Goal: Task Accomplishment & Management: Use online tool/utility

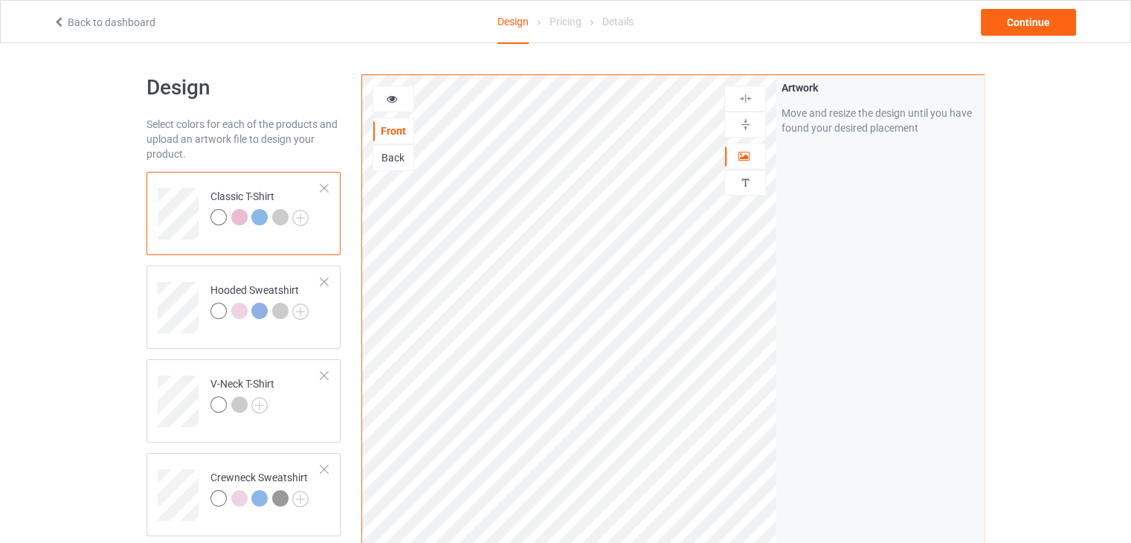
click at [236, 219] on div at bounding box center [239, 217] width 16 height 16
click at [239, 218] on div at bounding box center [239, 217] width 16 height 16
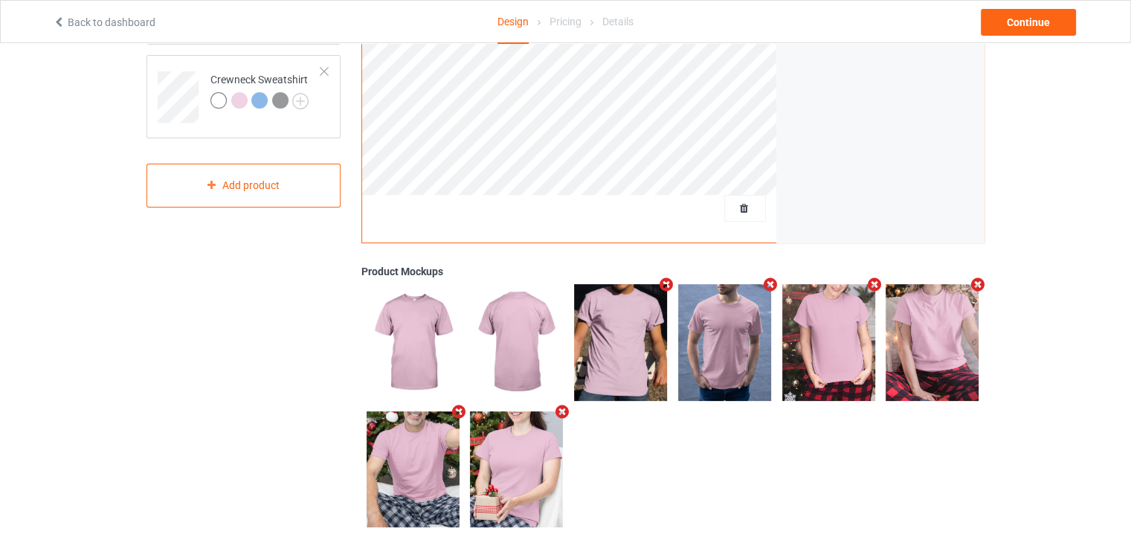
scroll to position [418, 0]
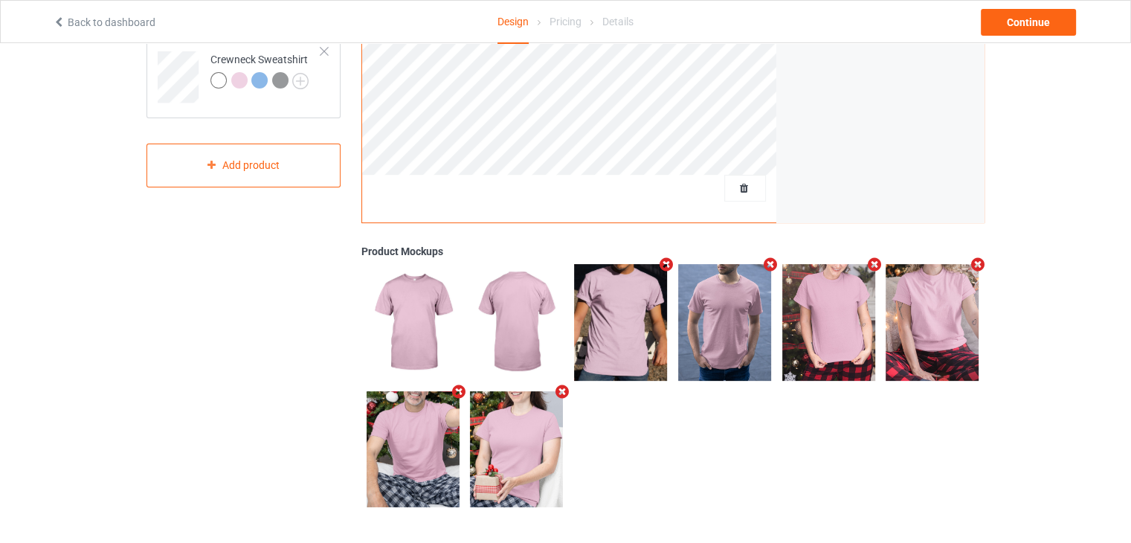
click at [916, 333] on img at bounding box center [932, 322] width 93 height 116
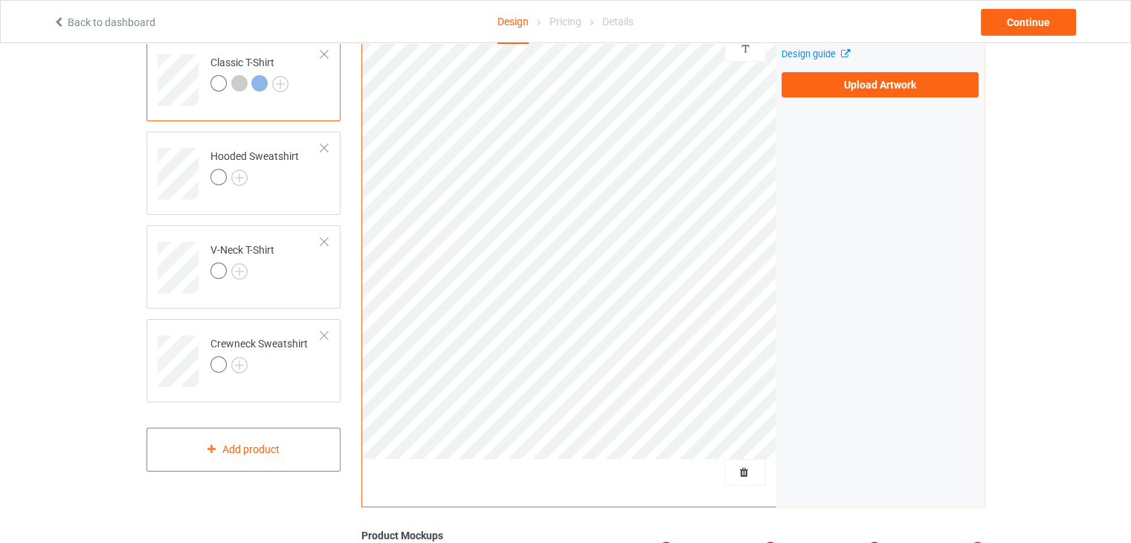
scroll to position [297, 0]
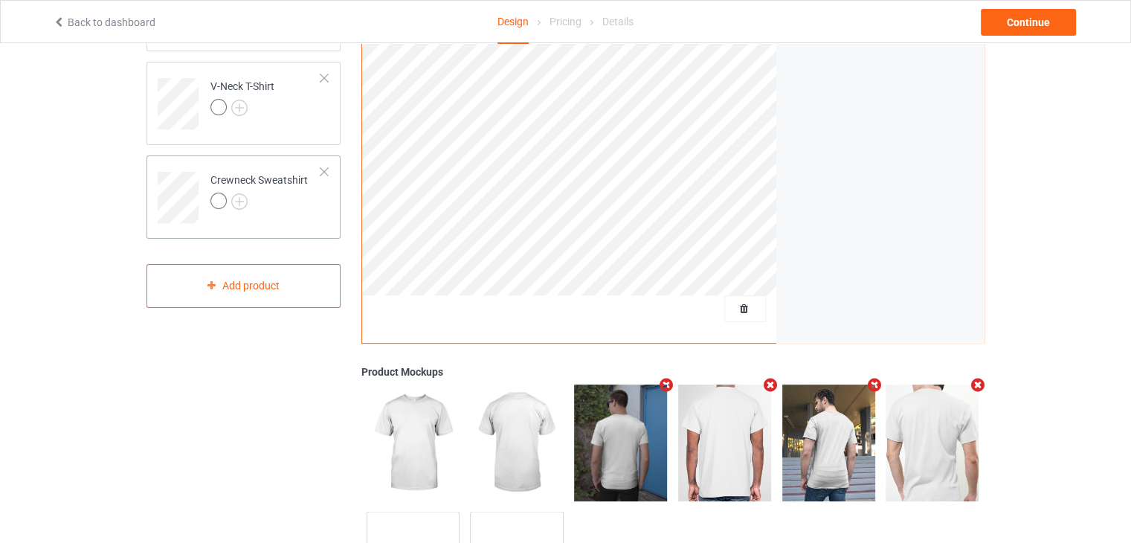
click at [301, 203] on div at bounding box center [258, 203] width 97 height 21
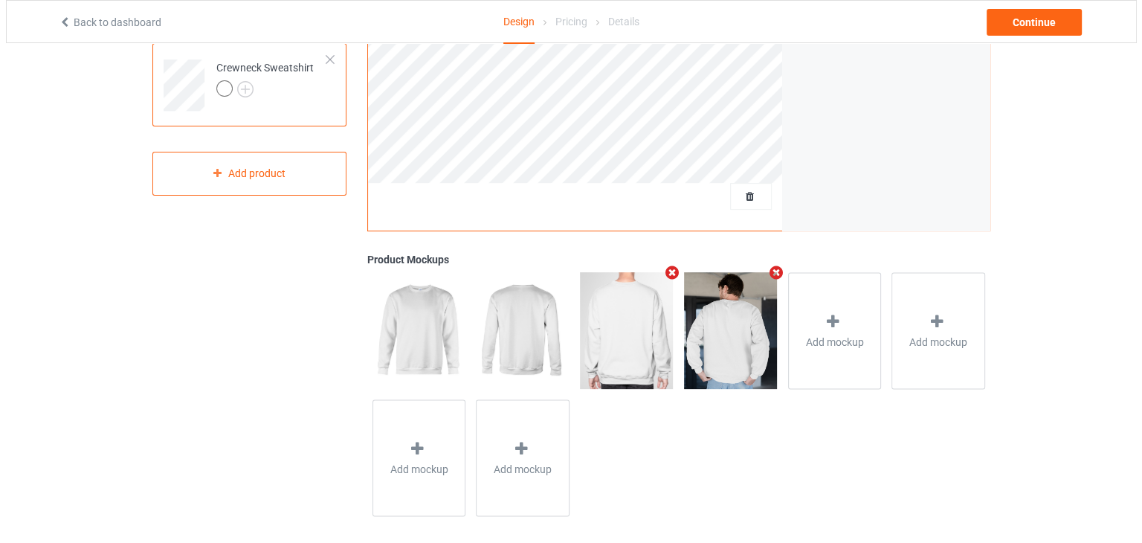
scroll to position [419, 0]
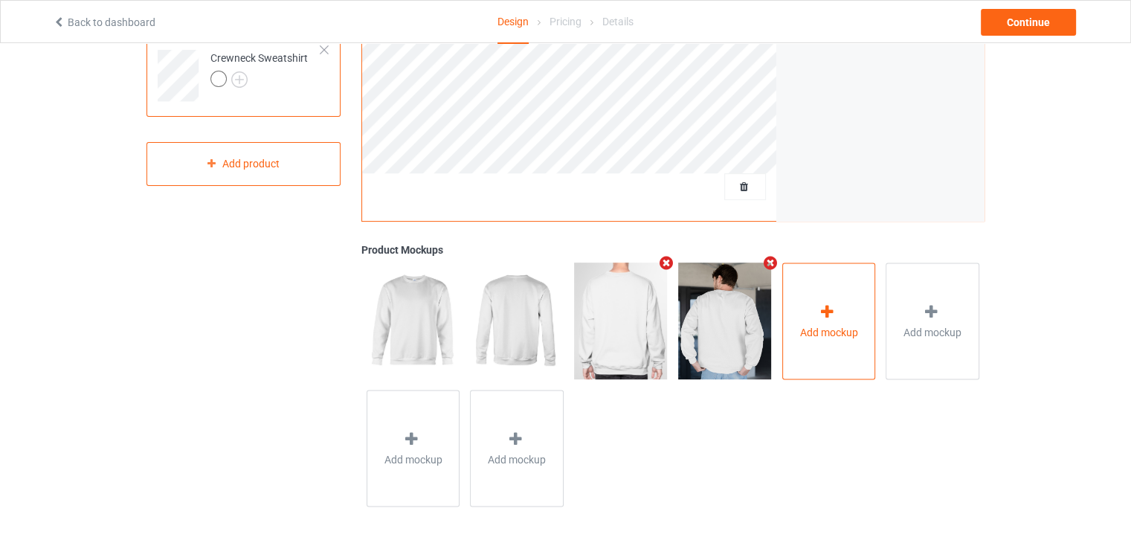
click at [824, 297] on div "Add mockup" at bounding box center [829, 320] width 94 height 117
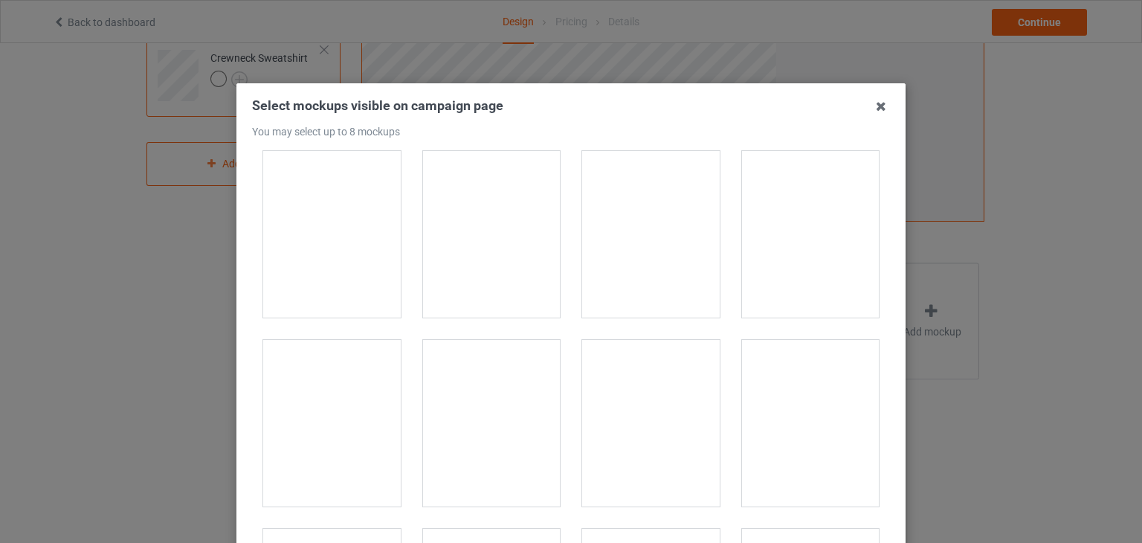
scroll to position [5651, 0]
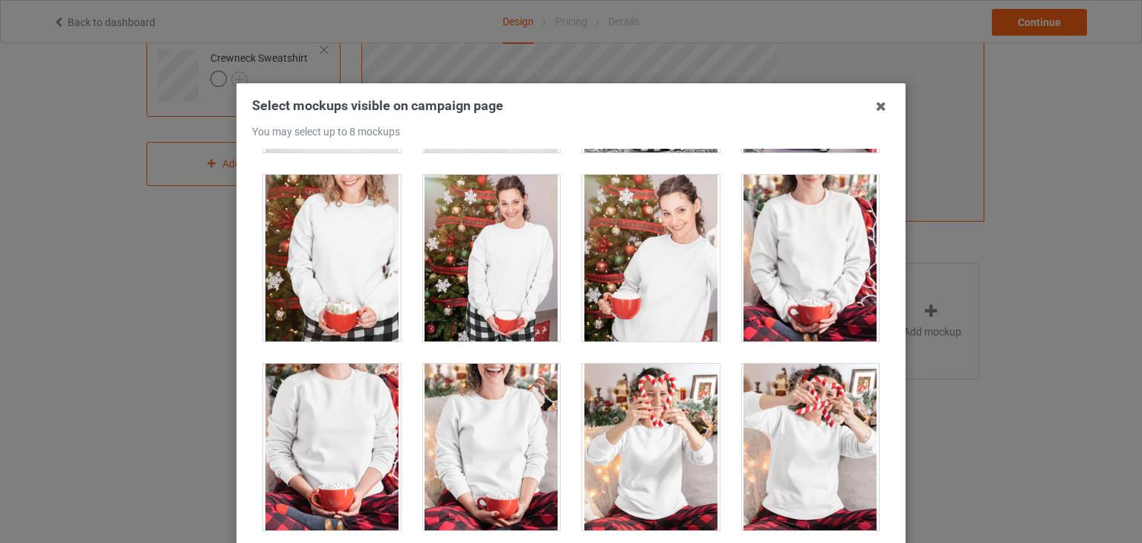
click at [319, 428] on div at bounding box center [332, 447] width 138 height 167
drag, startPoint x: 335, startPoint y: 410, endPoint x: 315, endPoint y: 439, distance: 35.9
click at [315, 439] on div at bounding box center [332, 447] width 138 height 167
click at [327, 424] on div at bounding box center [332, 447] width 138 height 167
click at [353, 253] on div at bounding box center [332, 258] width 138 height 167
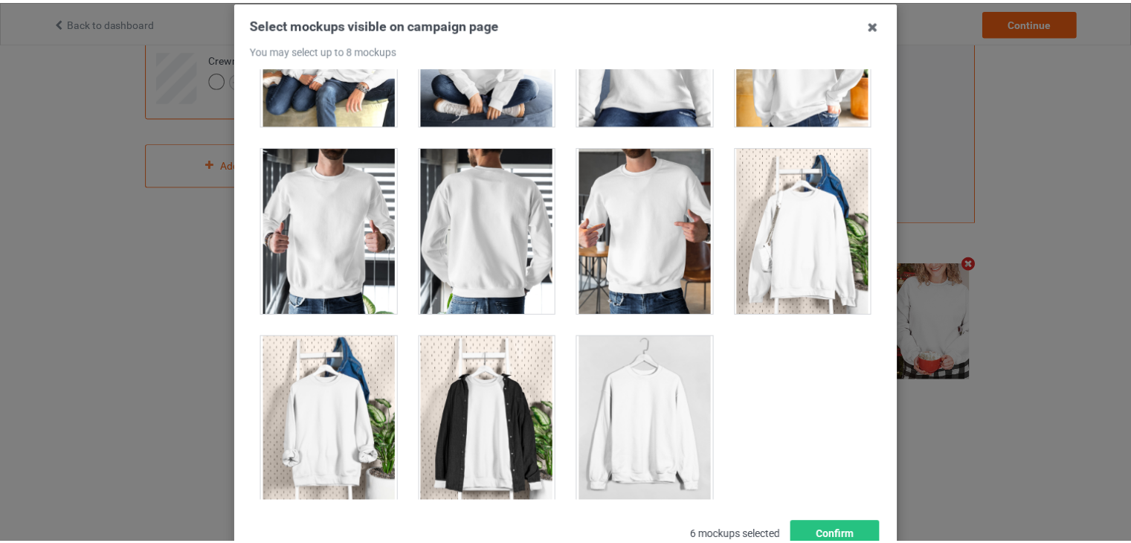
scroll to position [191, 0]
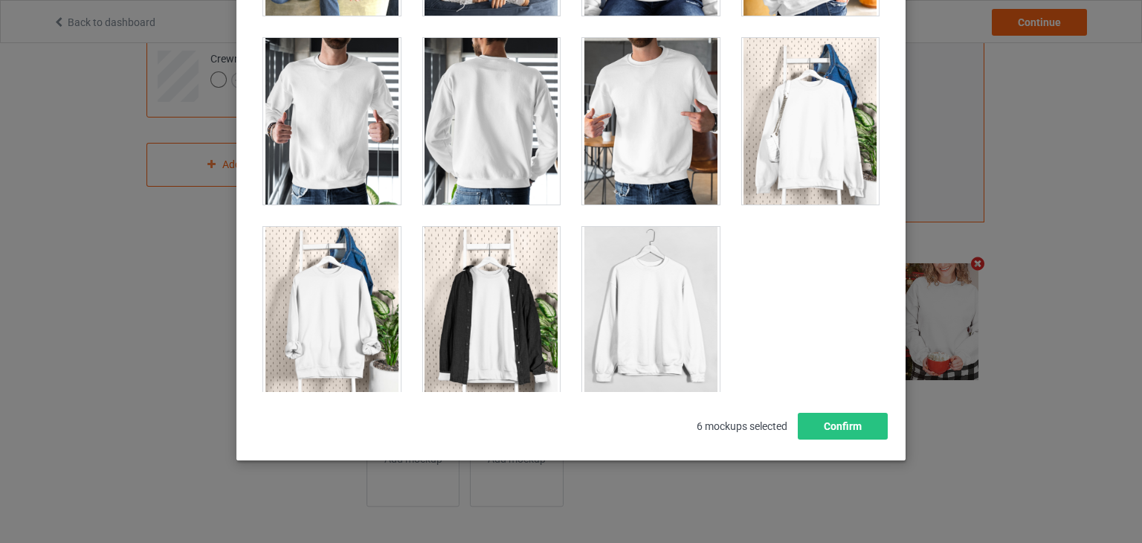
click at [638, 308] on div at bounding box center [651, 310] width 138 height 167
click at [987, 339] on div "Select mockups visible on campaign page You may select up to 8 mockups 1 2 3 4 …" at bounding box center [571, 271] width 1142 height 543
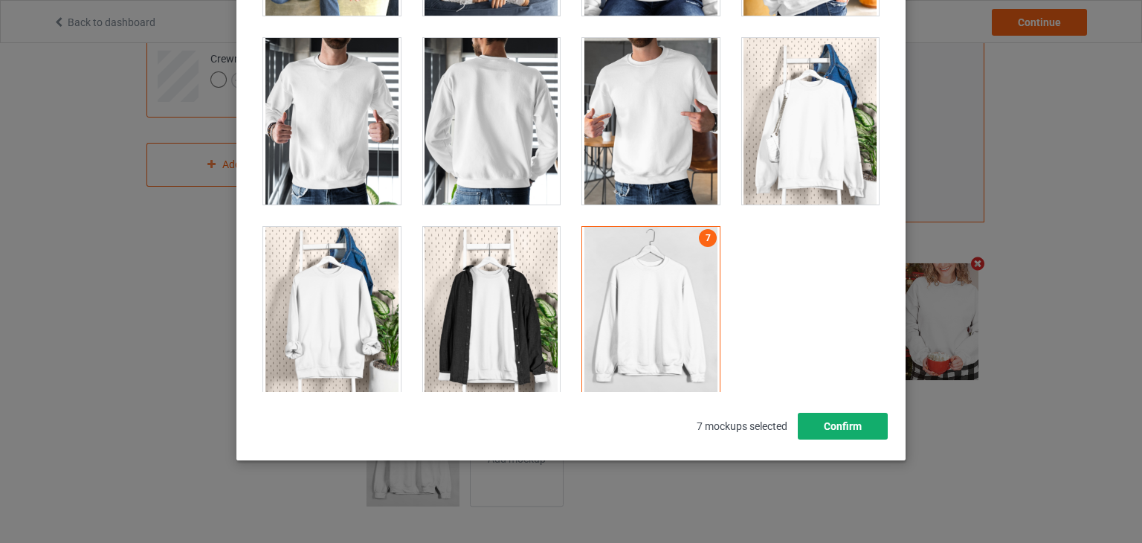
click at [831, 424] on button "Confirm" at bounding box center [843, 426] width 90 height 27
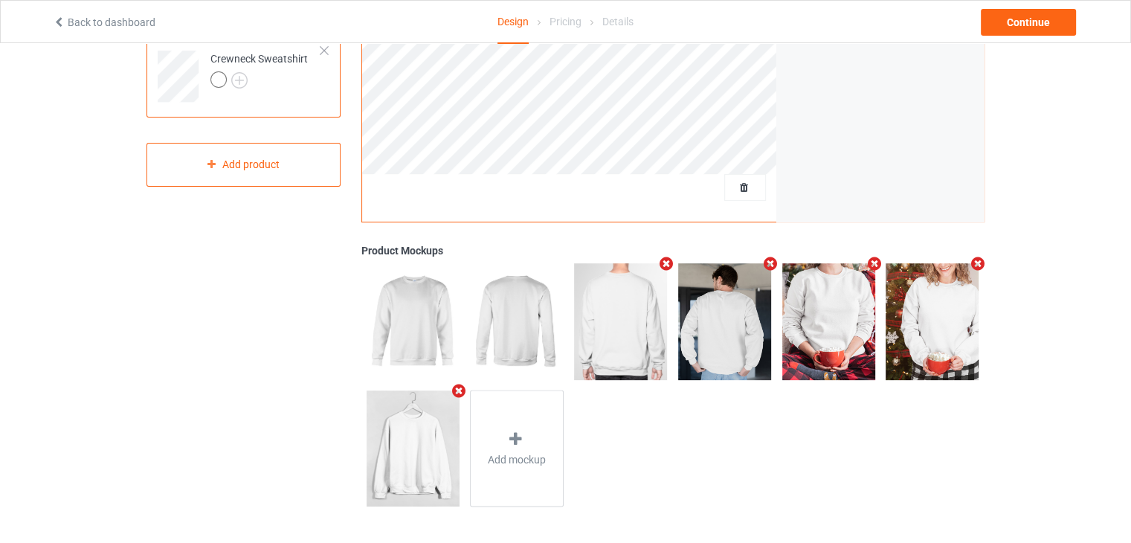
click at [929, 325] on img at bounding box center [932, 321] width 93 height 116
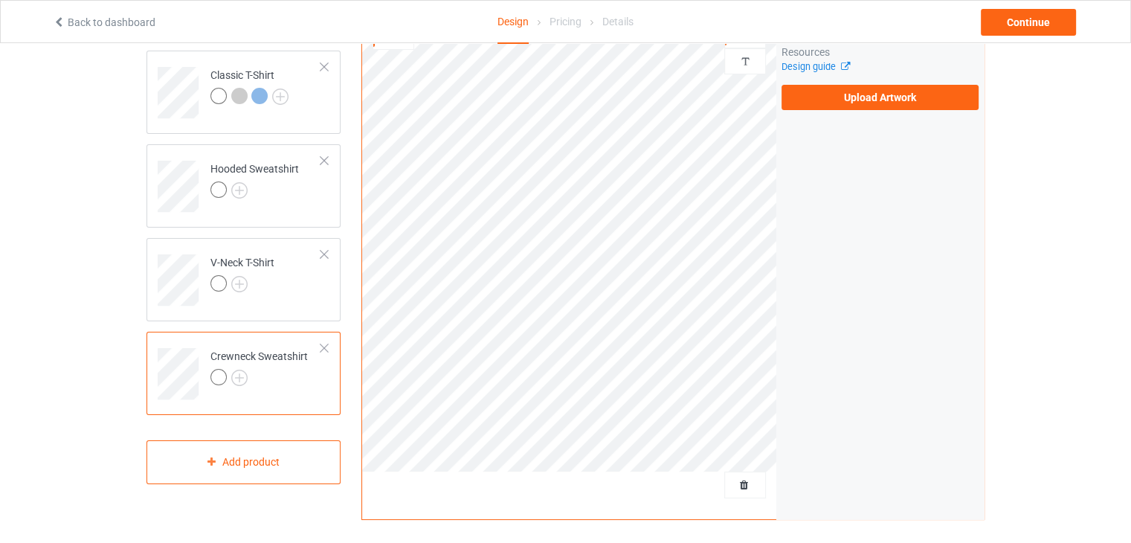
scroll to position [196, 0]
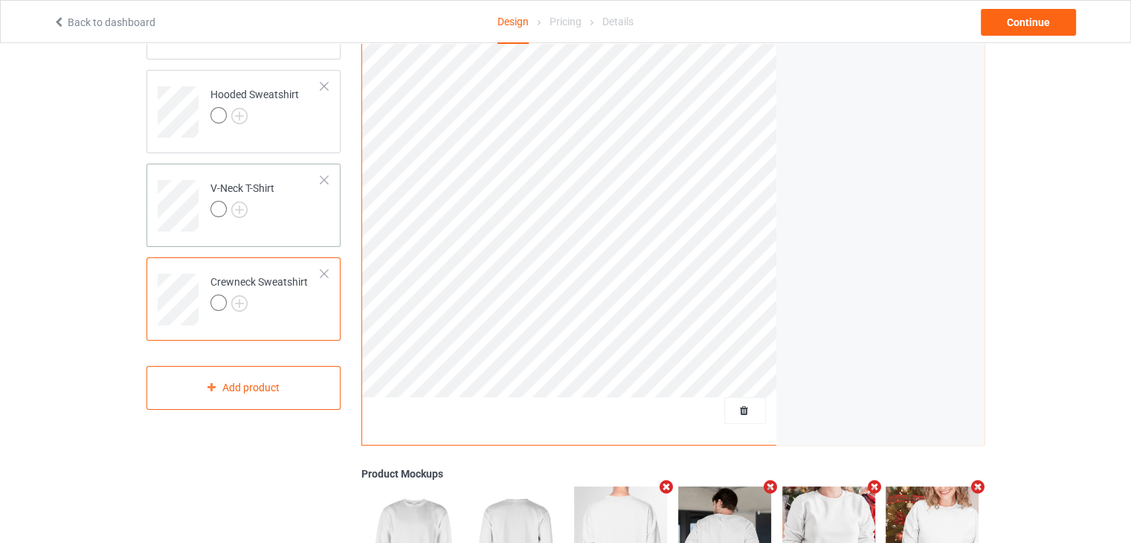
click at [303, 203] on td "V-Neck T-Shirt" at bounding box center [265, 201] width 127 height 62
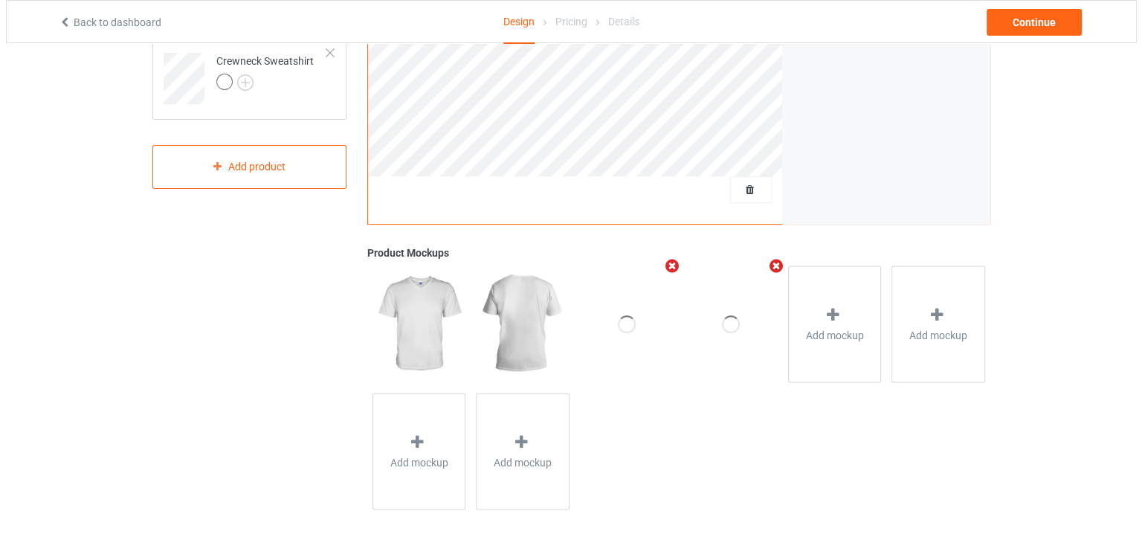
scroll to position [419, 0]
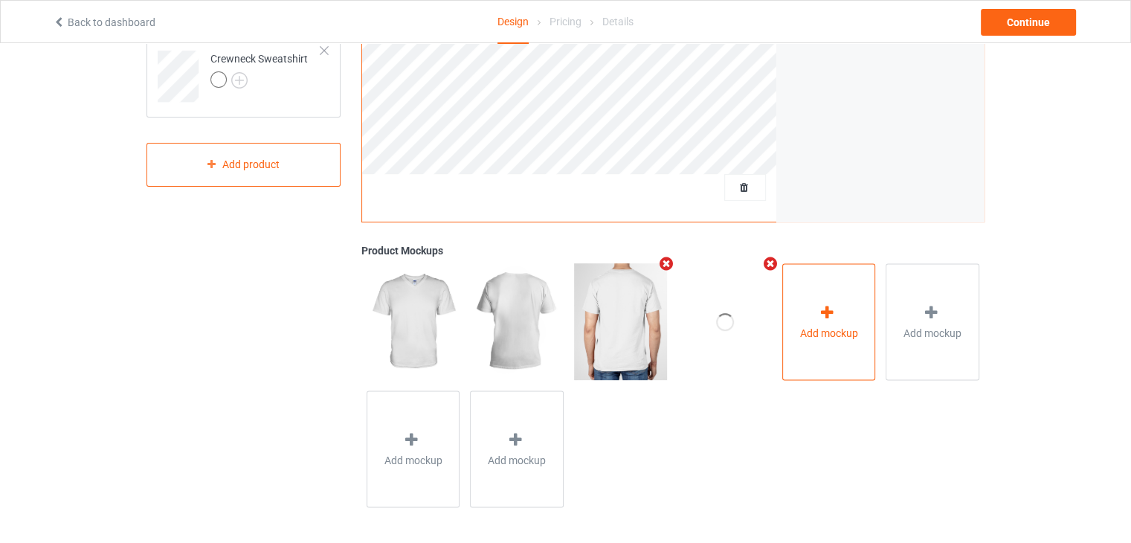
click at [825, 288] on div "Add mockup" at bounding box center [829, 321] width 94 height 117
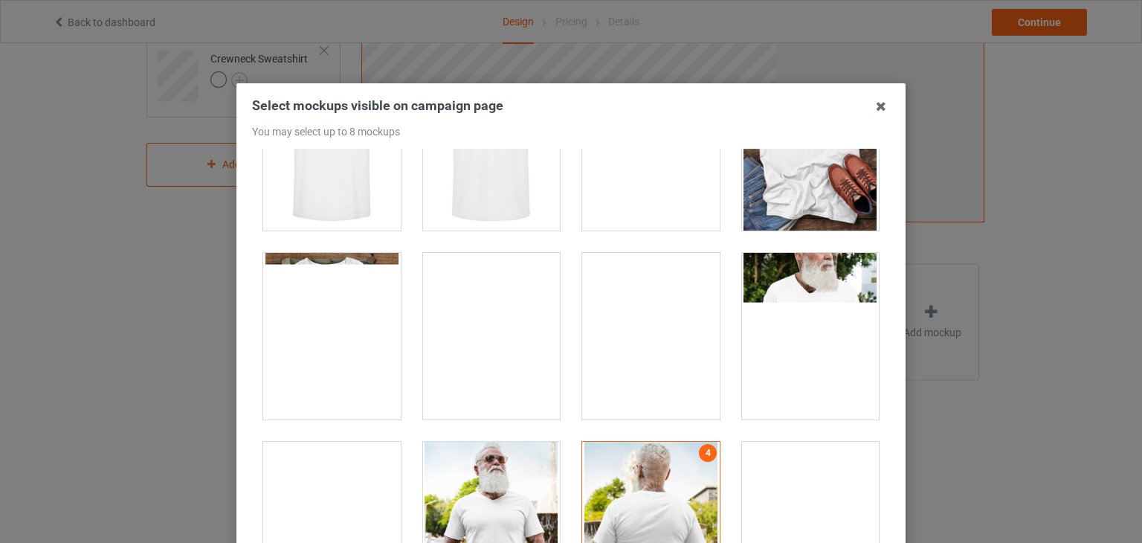
scroll to position [744, 0]
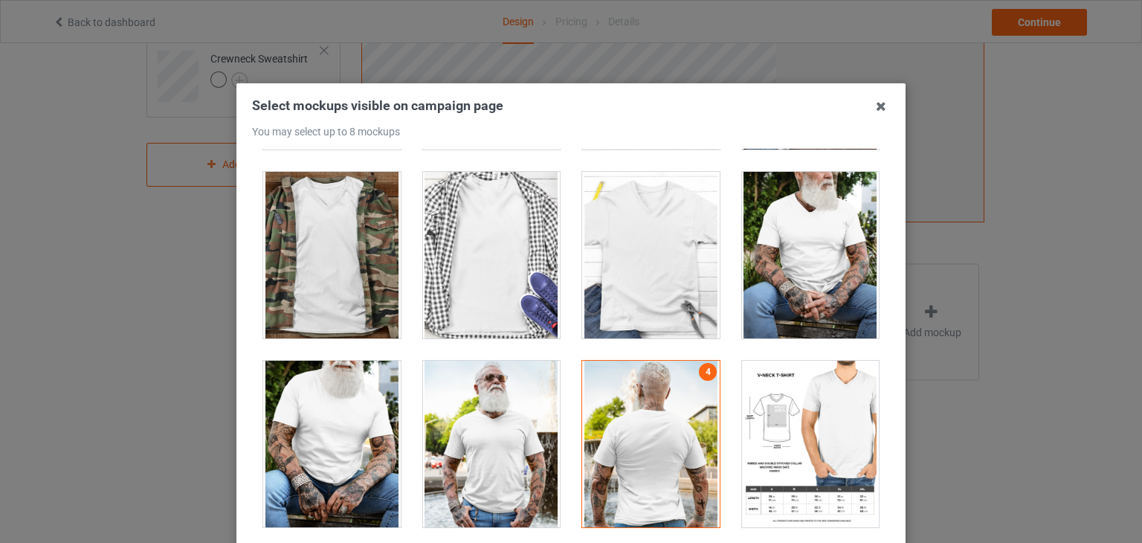
click at [995, 444] on div "Select mockups visible on campaign page You may select up to 8 mockups 1 2 3 4 …" at bounding box center [571, 271] width 1142 height 543
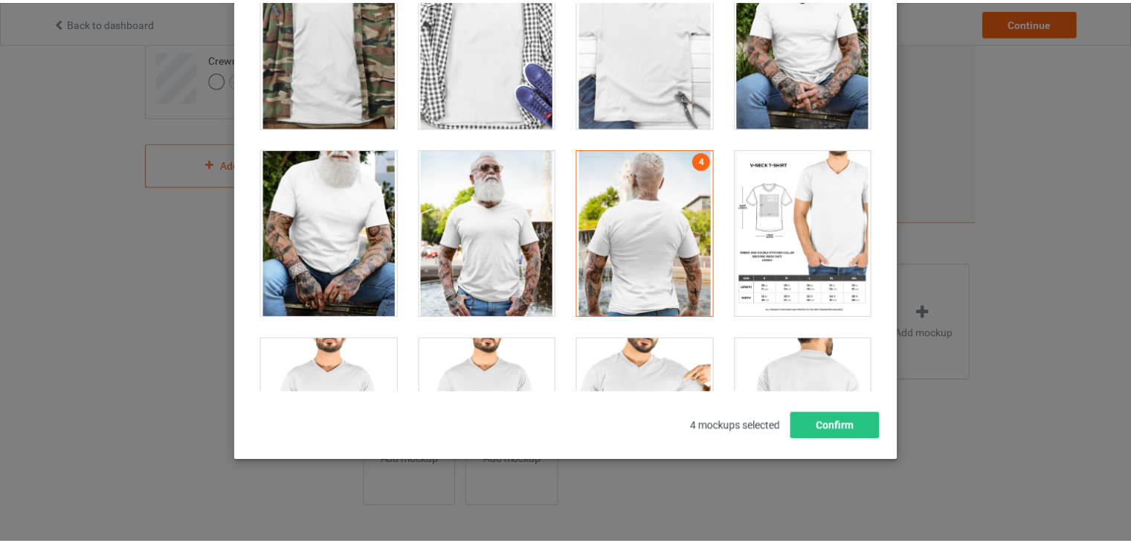
scroll to position [318, 0]
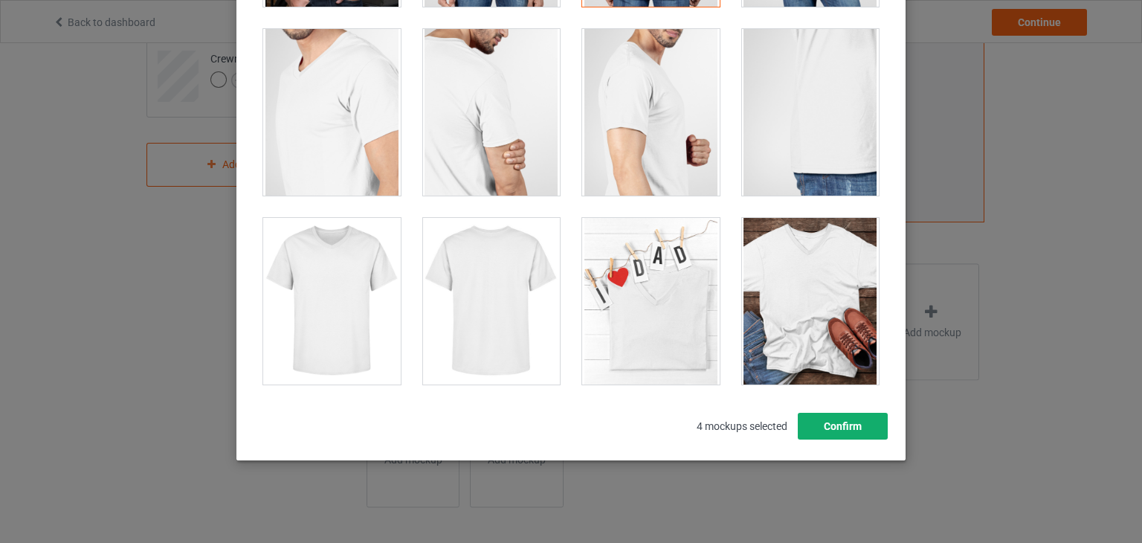
click at [806, 434] on button "Confirm" at bounding box center [843, 426] width 90 height 27
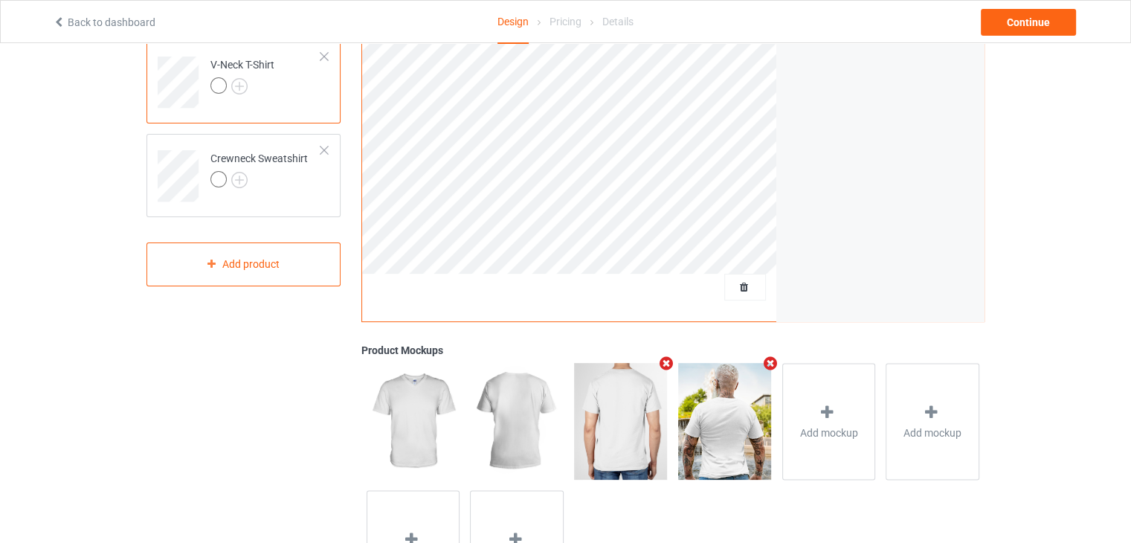
scroll to position [196, 0]
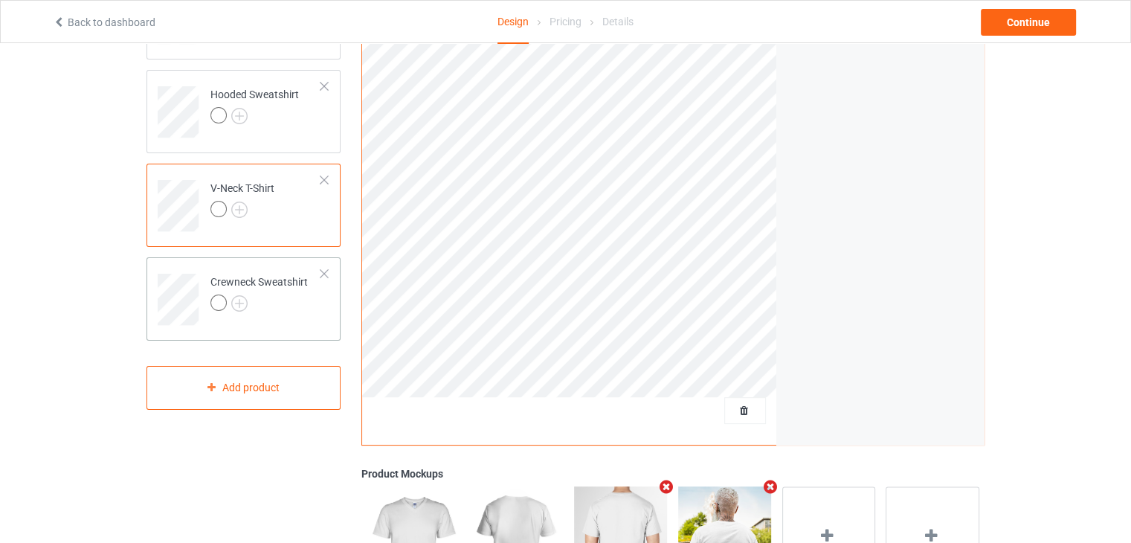
click at [294, 295] on div at bounding box center [258, 304] width 97 height 21
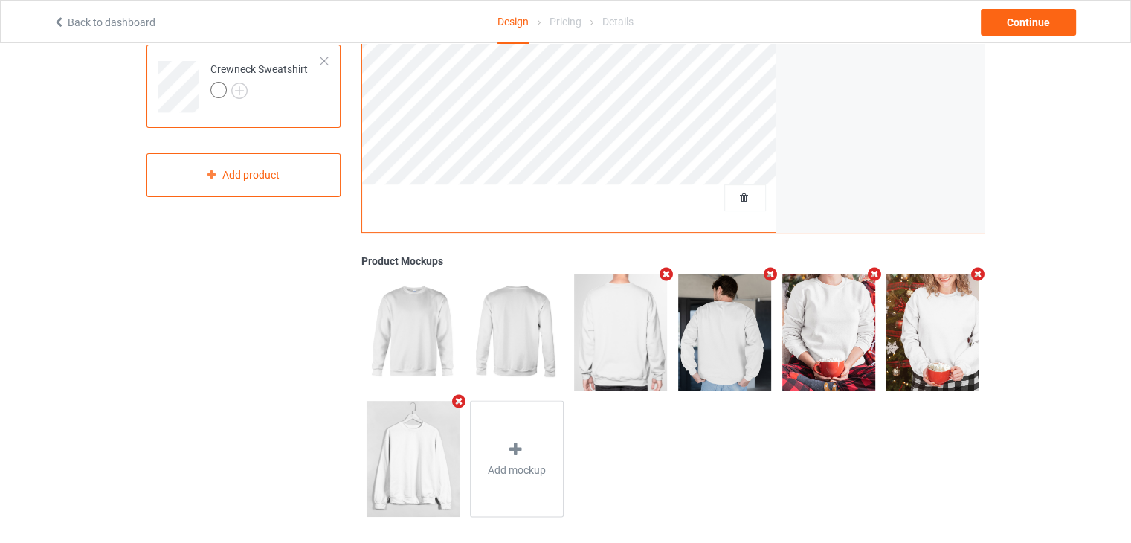
scroll to position [419, 0]
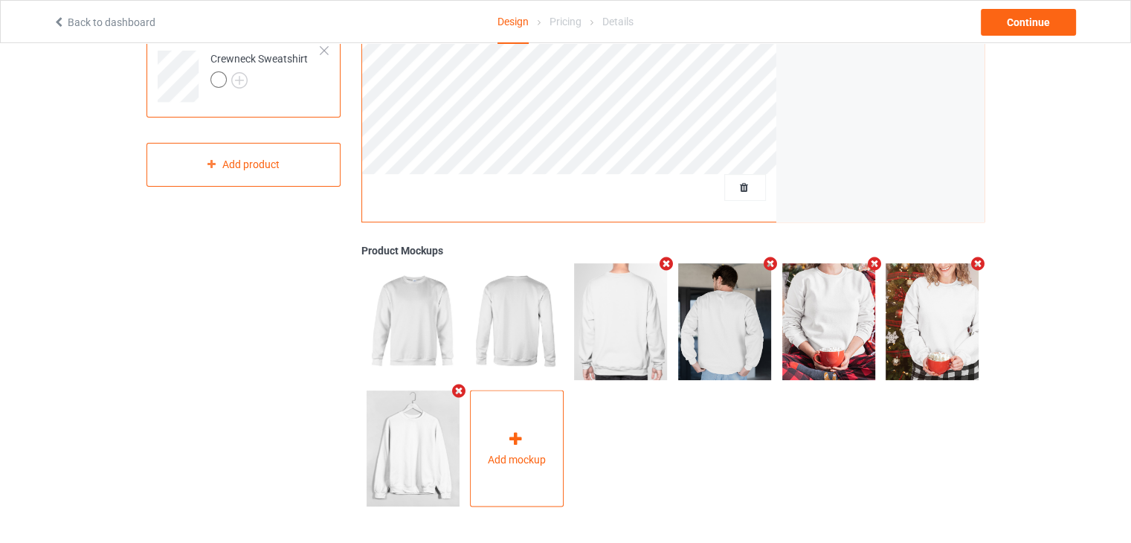
click at [502, 439] on div "Add mockup" at bounding box center [517, 448] width 94 height 117
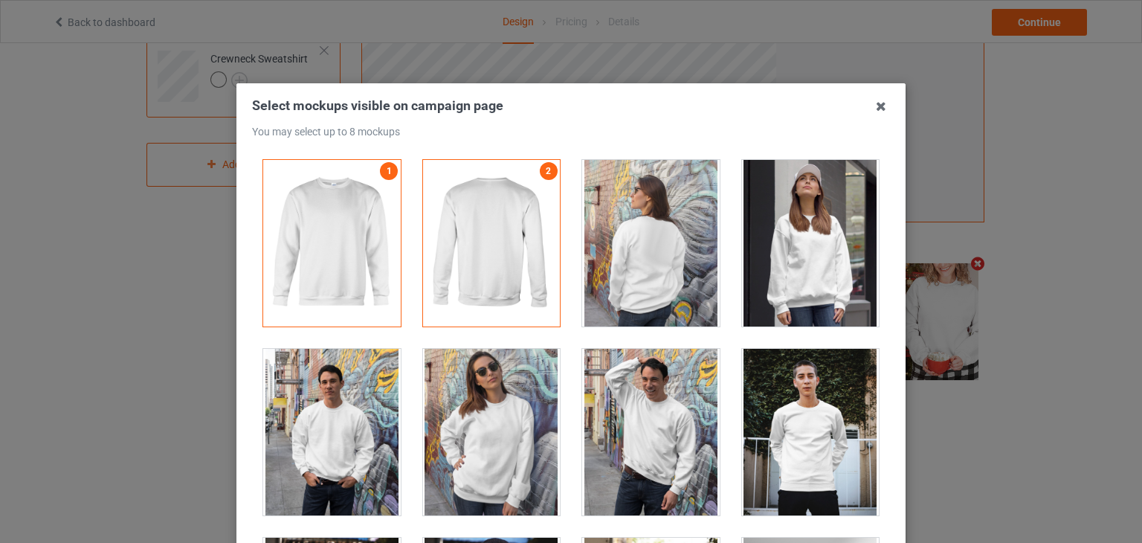
click at [890, 107] on div "Select mockups visible on campaign page You may select up to 8 mockups 1 2 3 4 …" at bounding box center [570, 367] width 669 height 568
click at [875, 103] on icon at bounding box center [881, 106] width 24 height 24
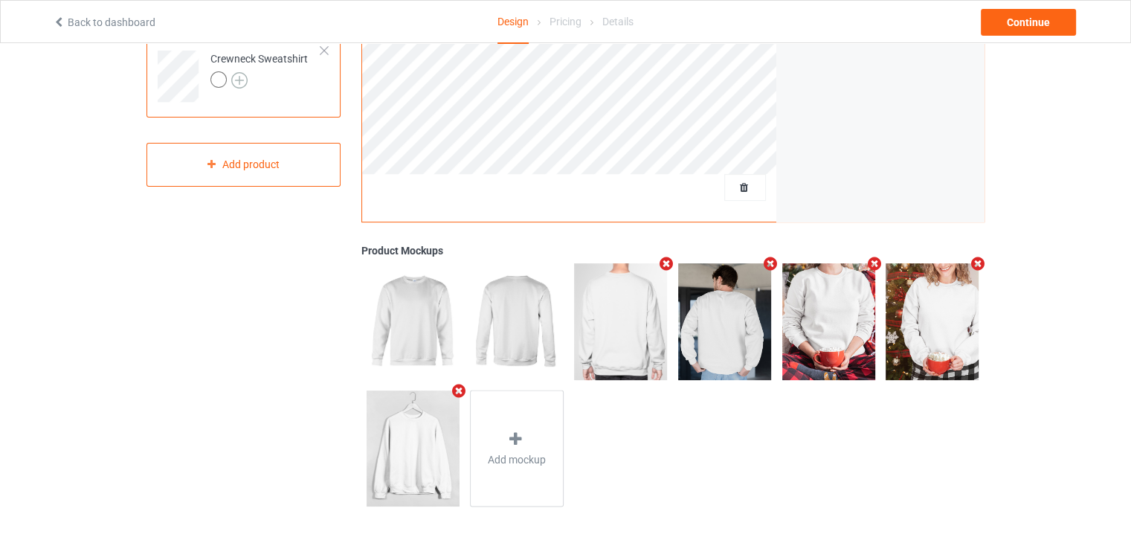
click at [232, 80] on img at bounding box center [239, 80] width 16 height 16
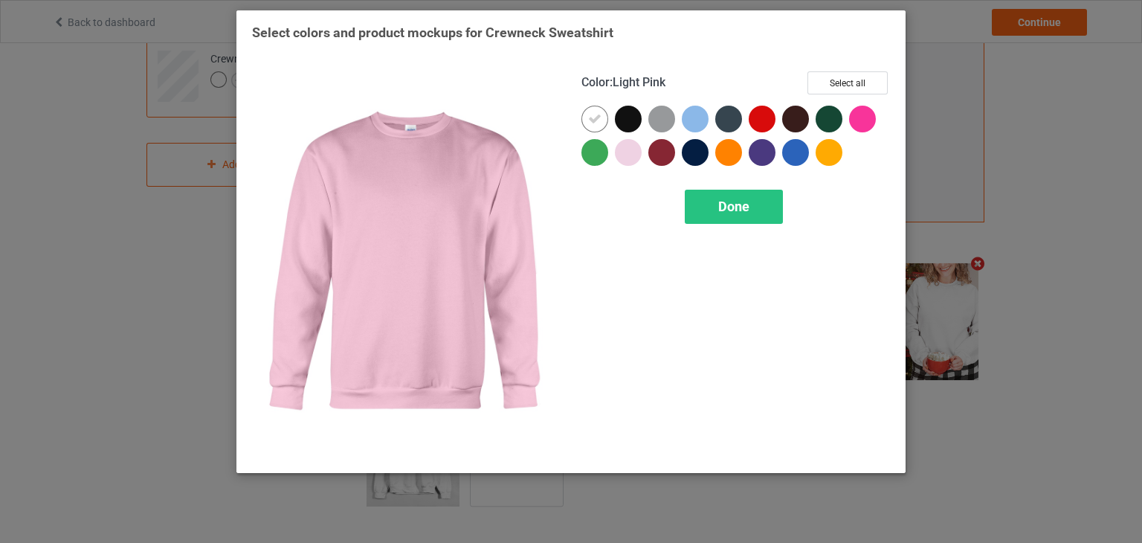
click at [625, 152] on div at bounding box center [628, 152] width 27 height 27
click at [715, 202] on div "Done" at bounding box center [734, 207] width 98 height 34
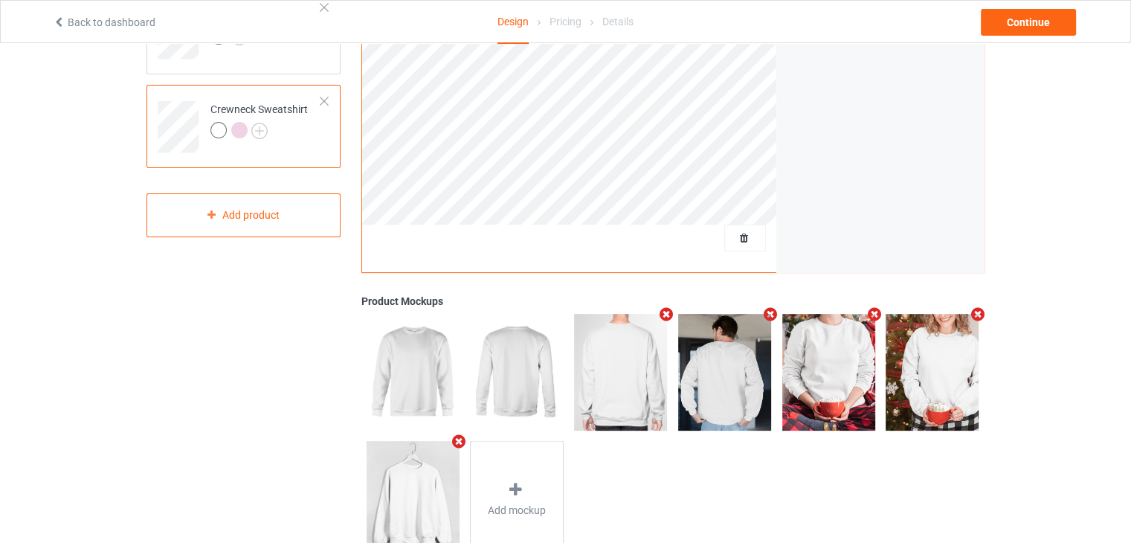
scroll to position [344, 0]
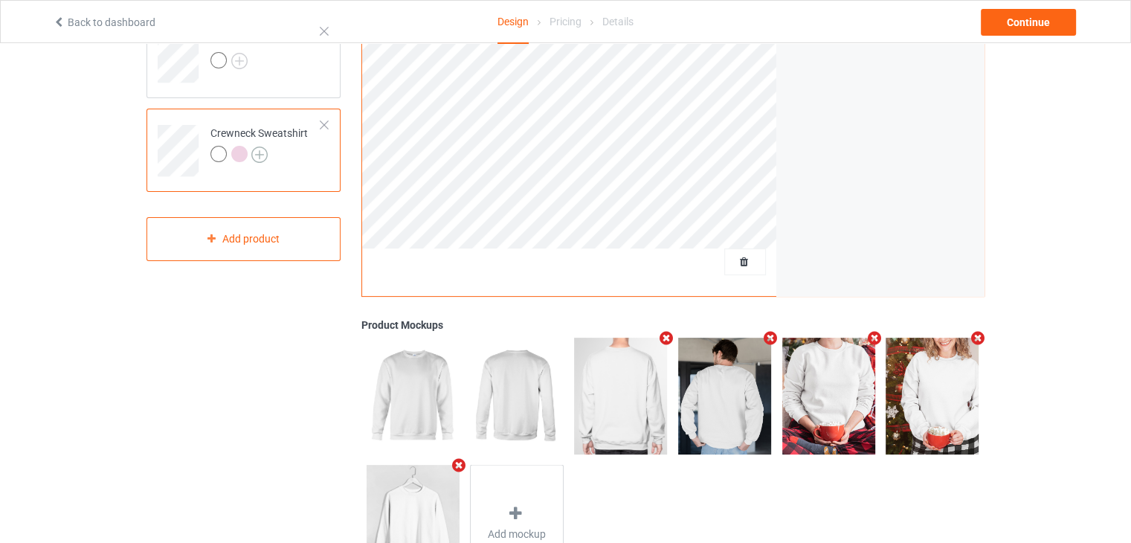
click at [257, 154] on img at bounding box center [259, 154] width 16 height 16
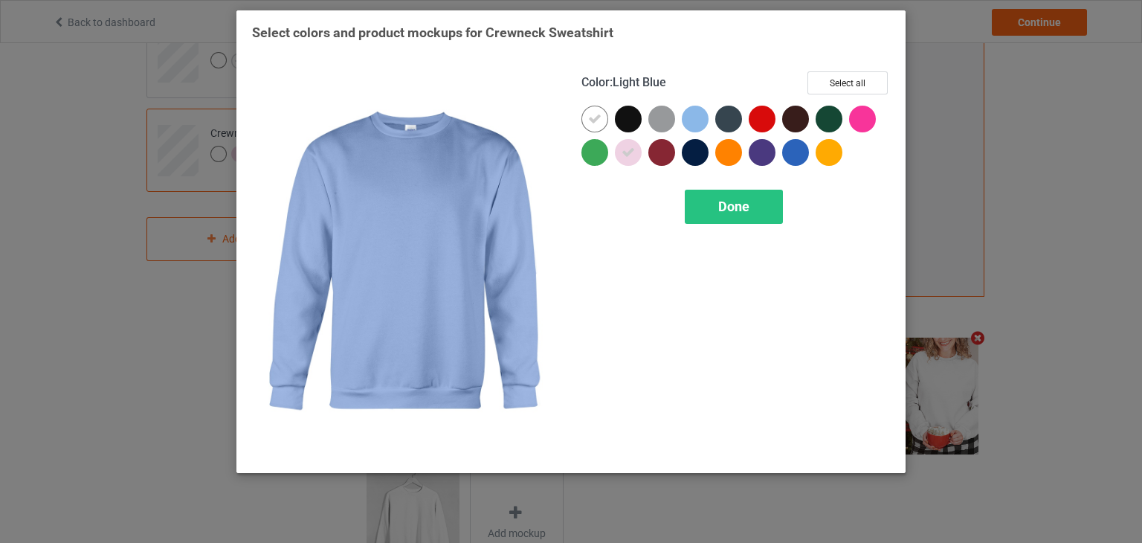
drag, startPoint x: 689, startPoint y: 111, endPoint x: 697, endPoint y: 117, distance: 10.0
click at [690, 111] on div at bounding box center [695, 119] width 27 height 27
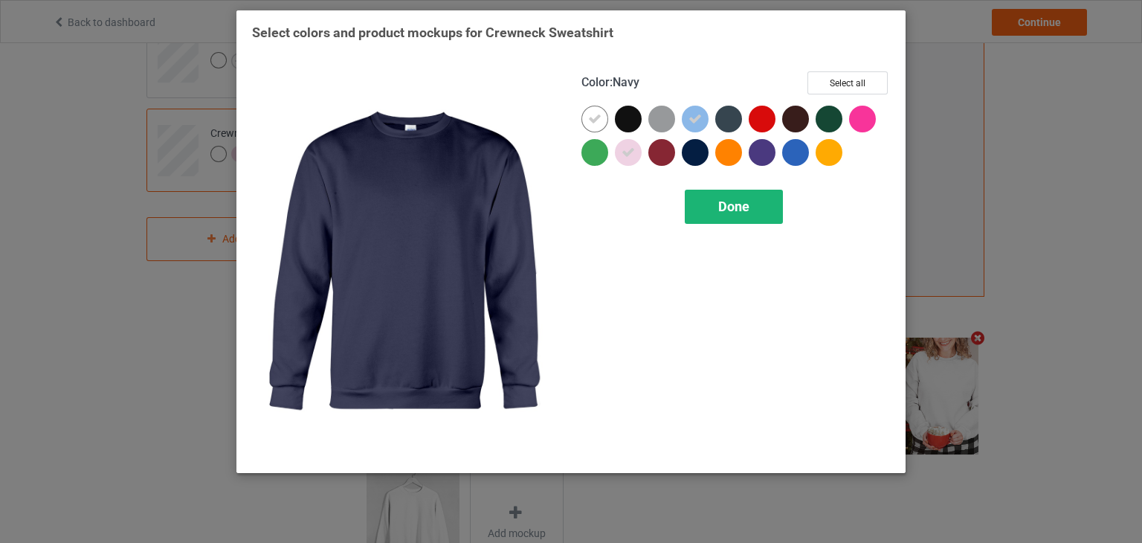
click at [723, 206] on span "Done" at bounding box center [733, 207] width 31 height 16
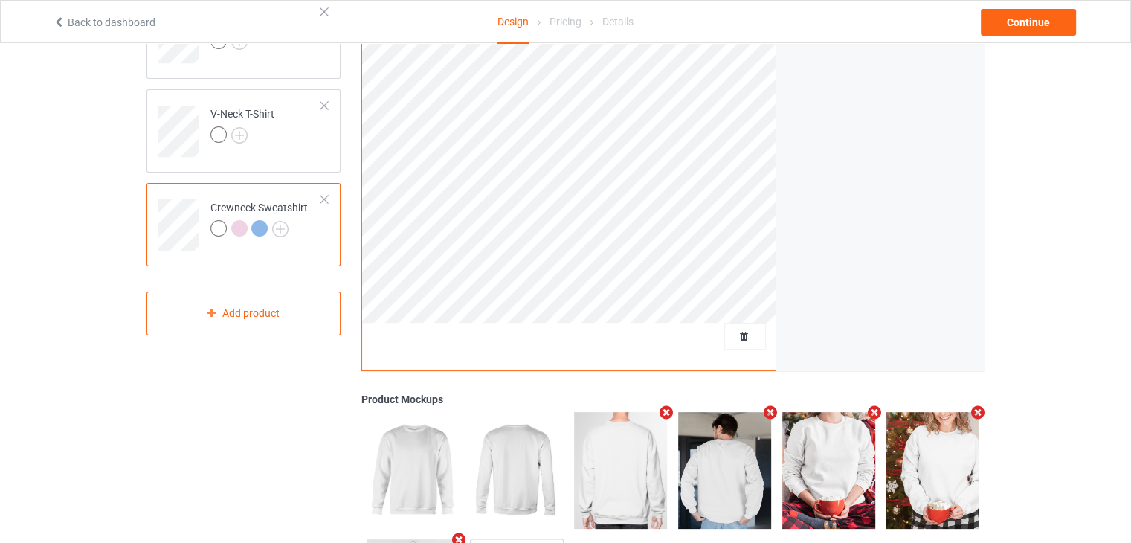
scroll to position [419, 0]
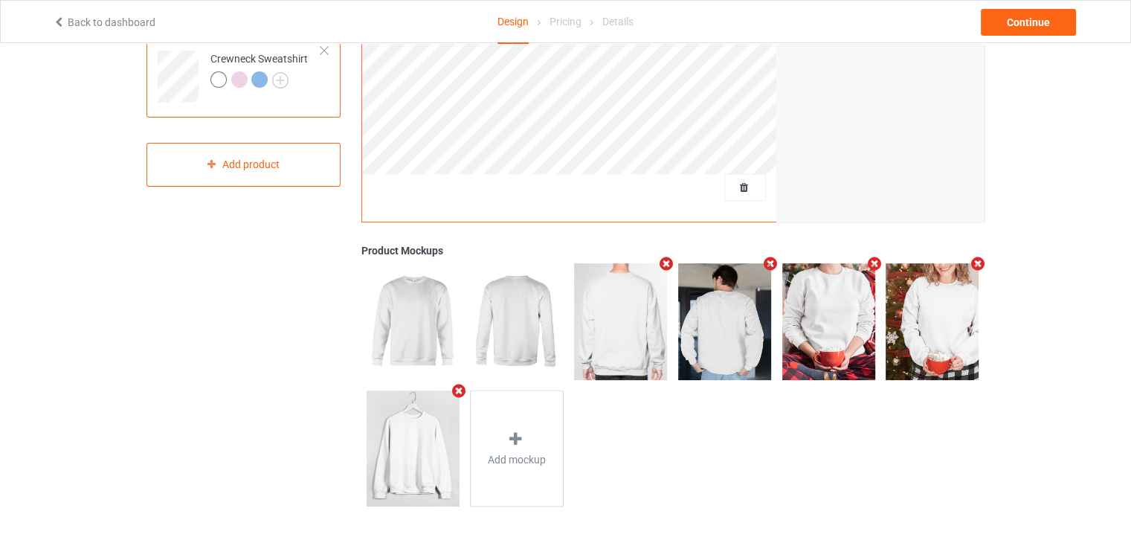
click at [242, 77] on div at bounding box center [239, 79] width 16 height 16
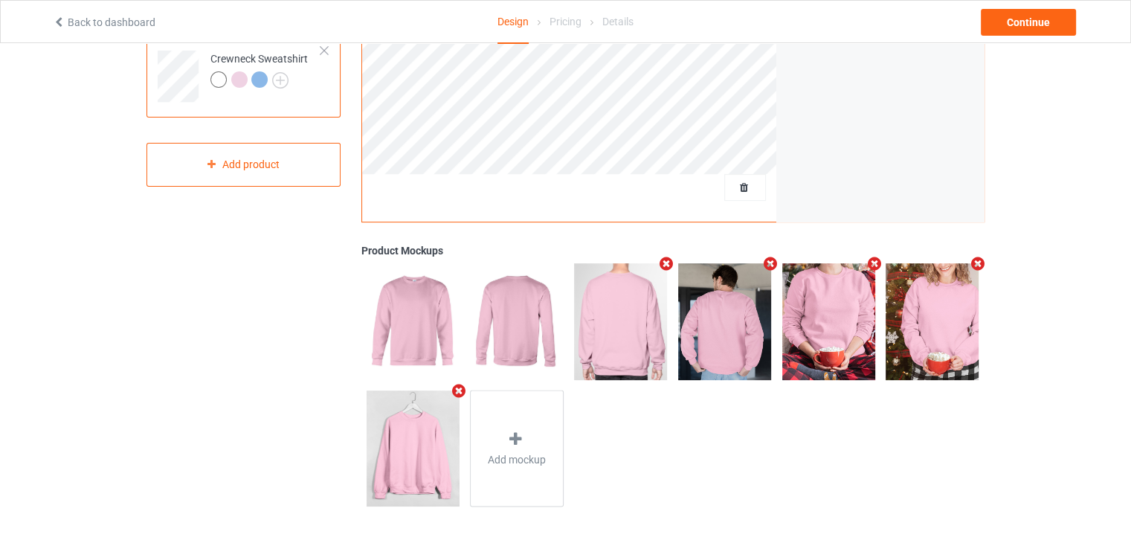
click at [260, 75] on div at bounding box center [259, 79] width 16 height 16
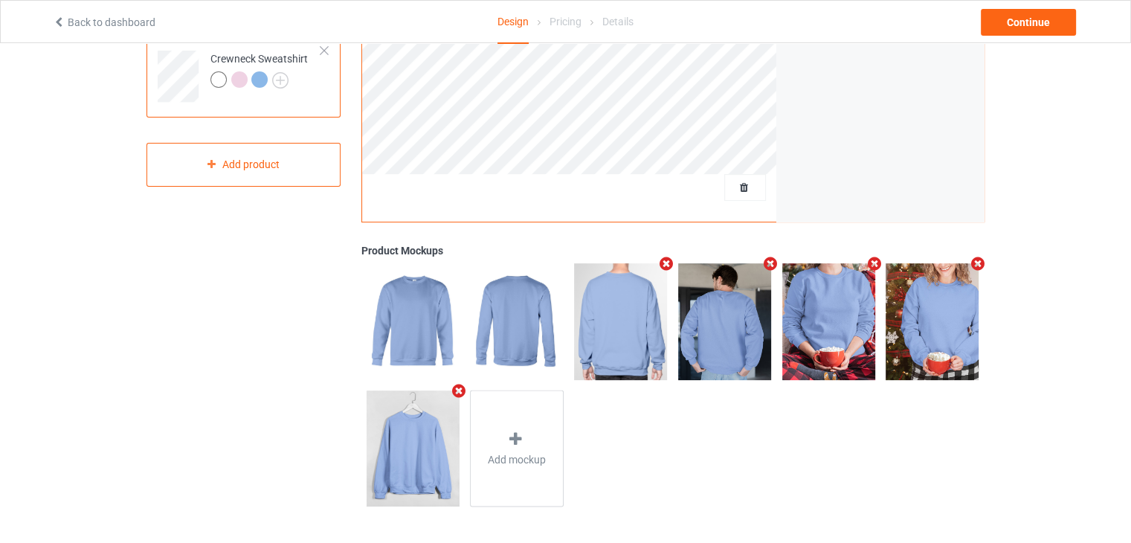
drag, startPoint x: 830, startPoint y: 332, endPoint x: 907, endPoint y: 291, distance: 87.5
